Goal: Task Accomplishment & Management: Manage account settings

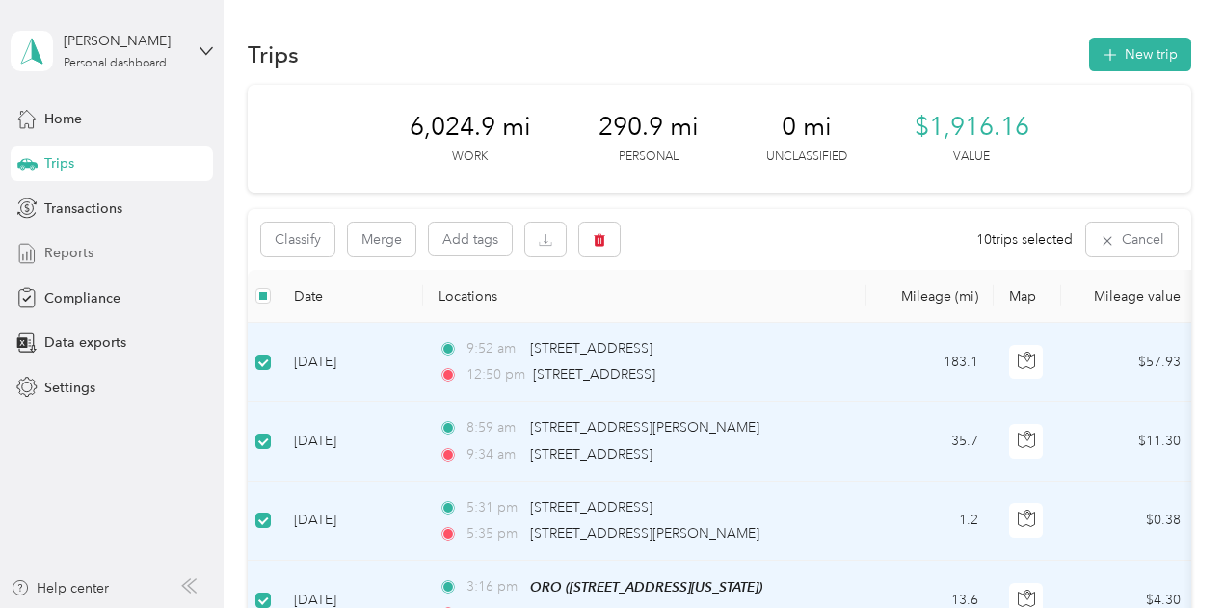
click at [80, 249] on span "Reports" at bounding box center [68, 253] width 49 height 20
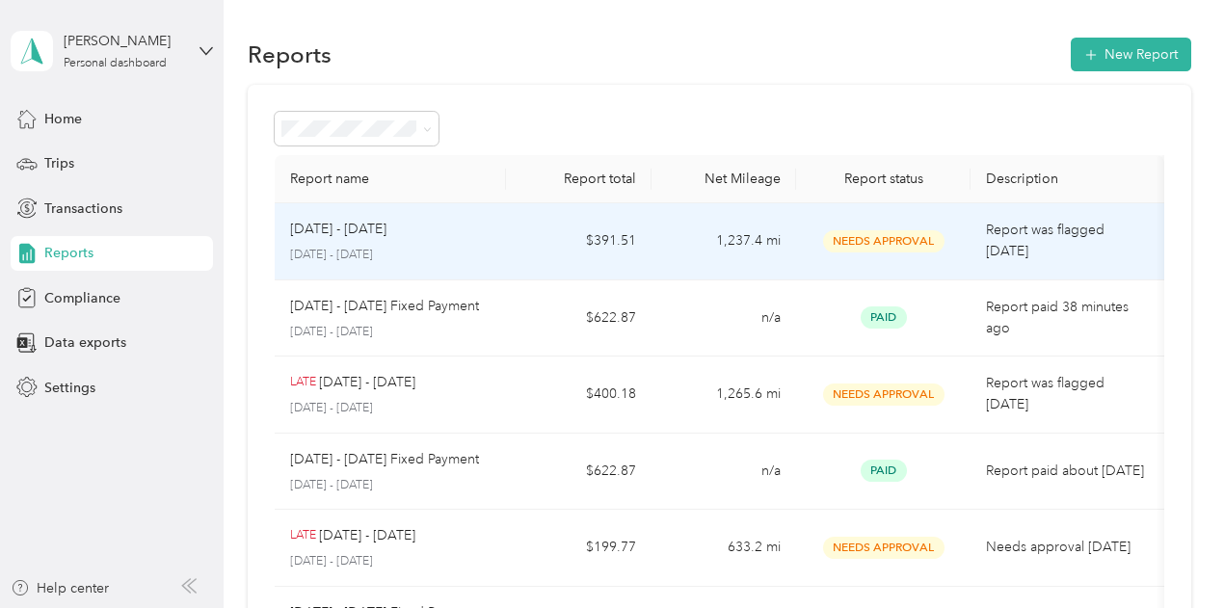
click at [718, 240] on td "1,237.4 mi" at bounding box center [723, 241] width 145 height 77
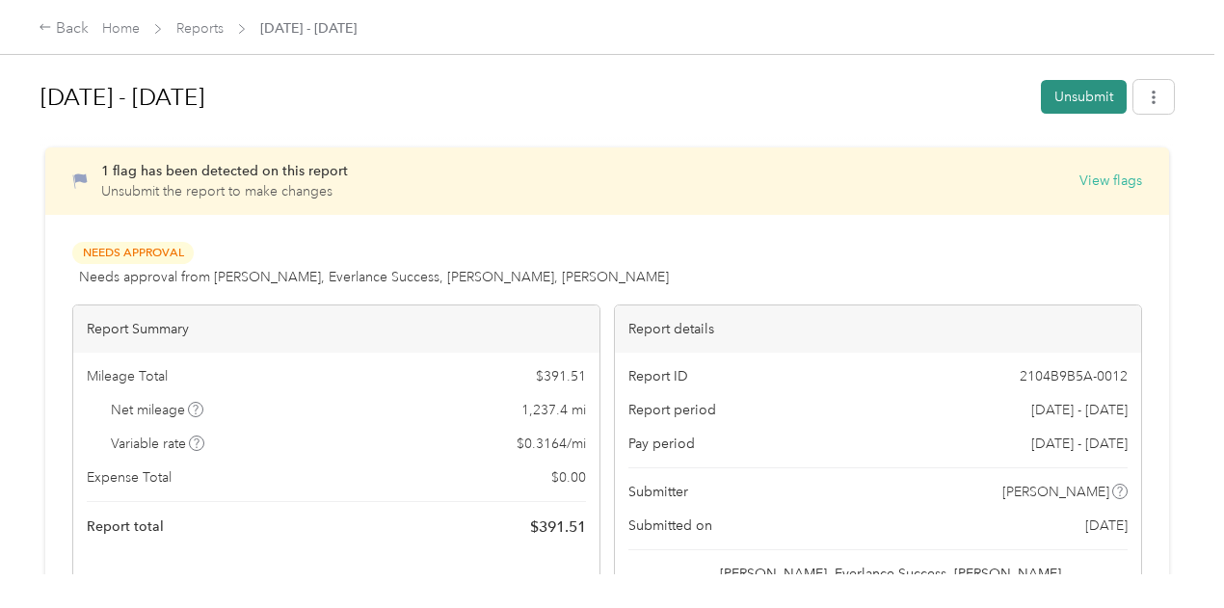
click at [1081, 99] on button "Unsubmit" at bounding box center [1084, 97] width 86 height 34
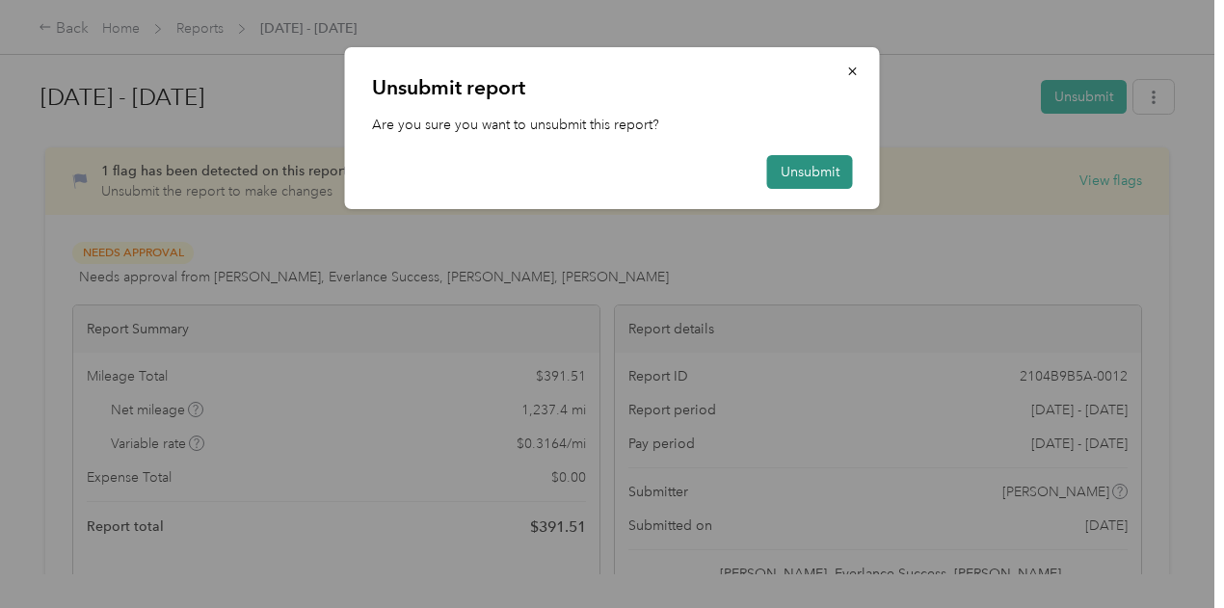
click at [820, 173] on button "Unsubmit" at bounding box center [810, 172] width 86 height 34
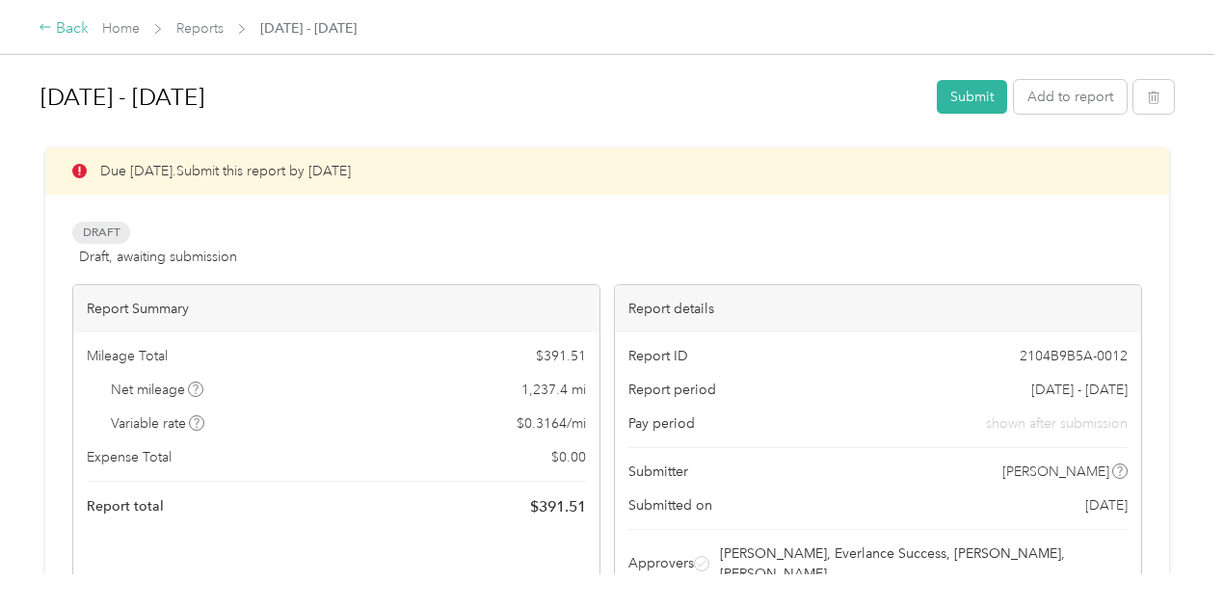
click at [75, 30] on div "Back" at bounding box center [64, 28] width 50 height 23
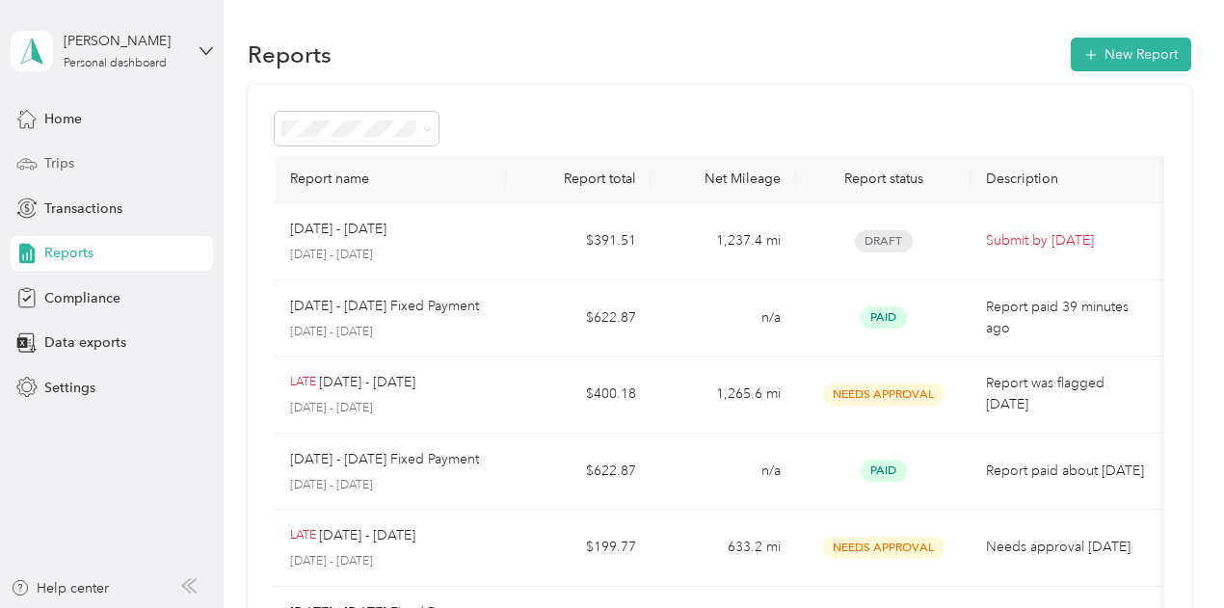
click at [64, 157] on span "Trips" at bounding box center [59, 163] width 30 height 20
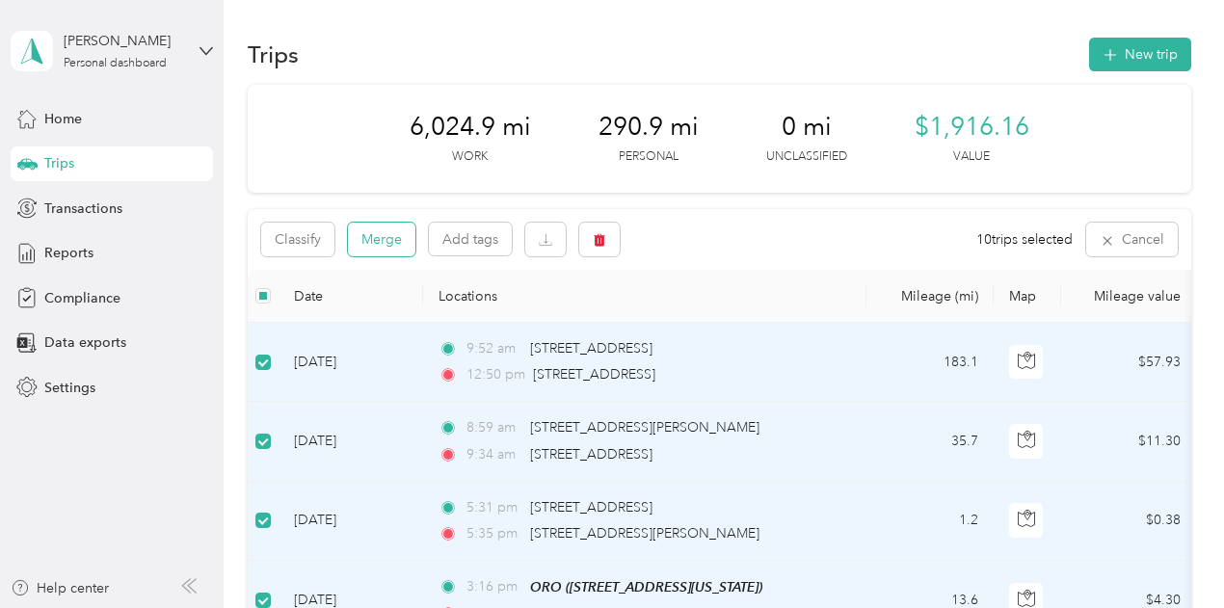
click at [386, 238] on button "Merge" at bounding box center [381, 240] width 67 height 34
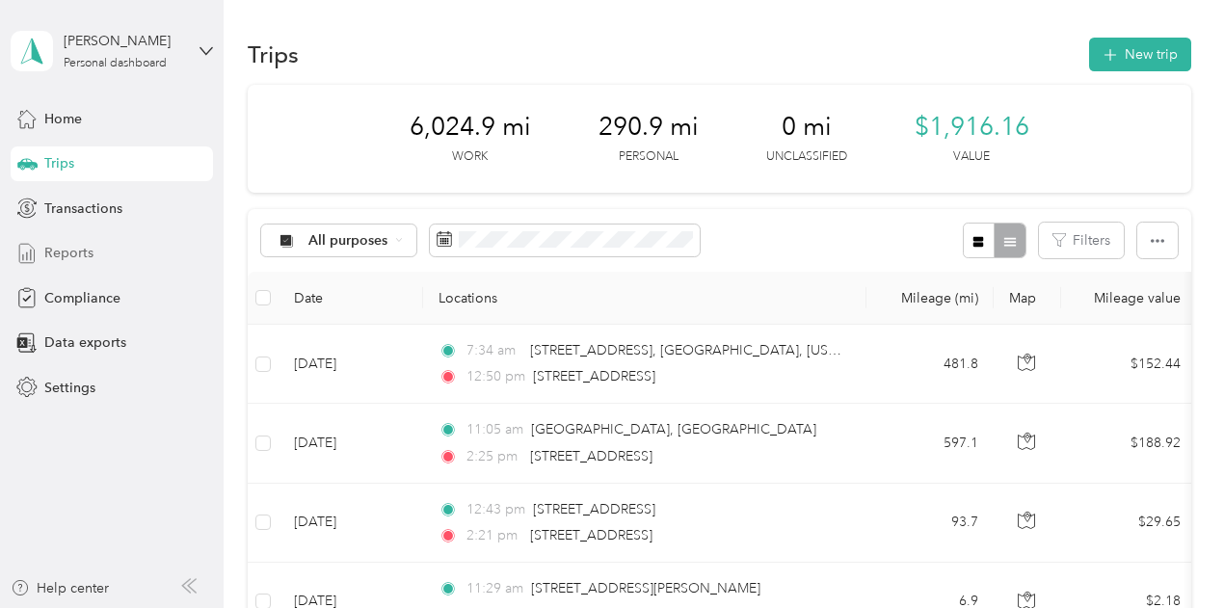
click at [70, 246] on span "Reports" at bounding box center [68, 253] width 49 height 20
